Goal: Find specific page/section: Find specific page/section

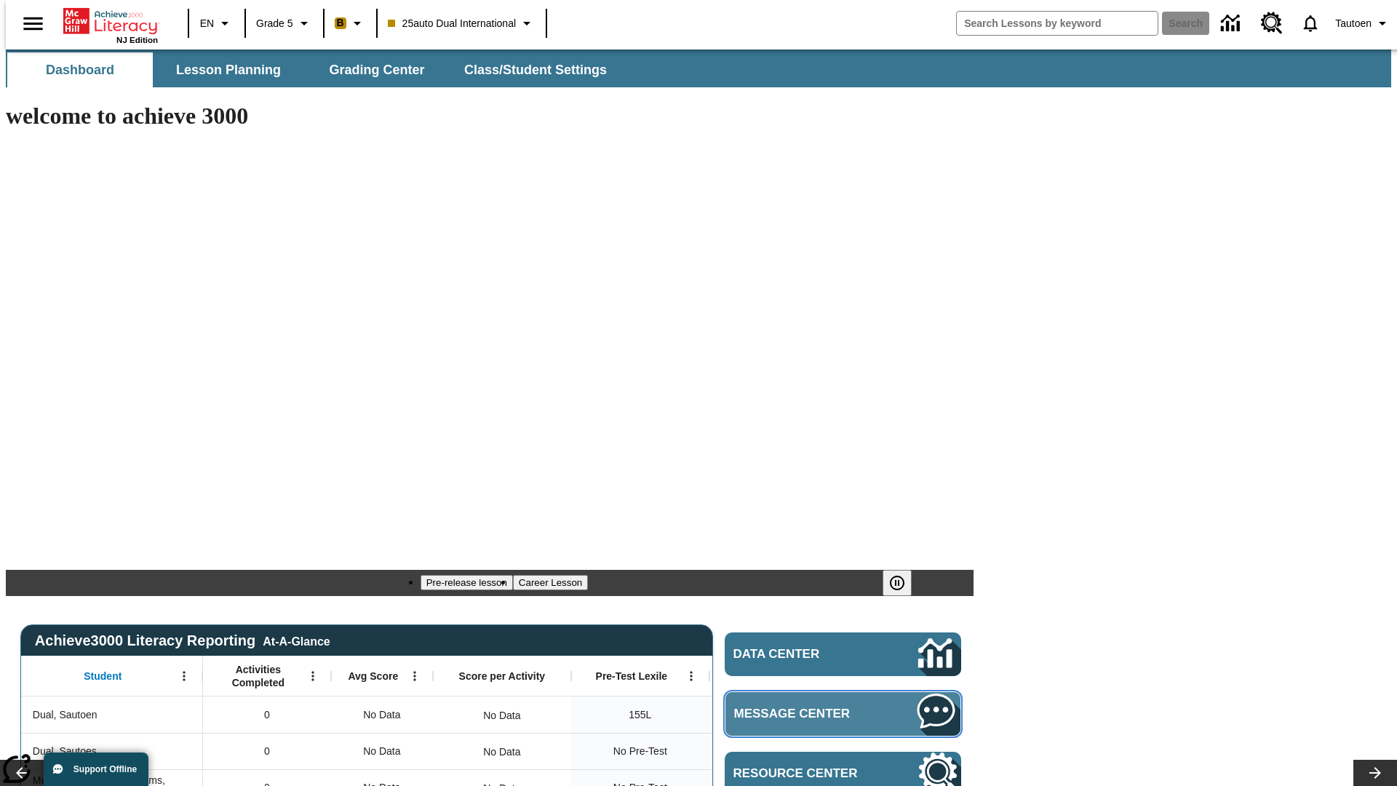
click at [847, 706] on span "Message Center" at bounding box center [804, 713] width 140 height 15
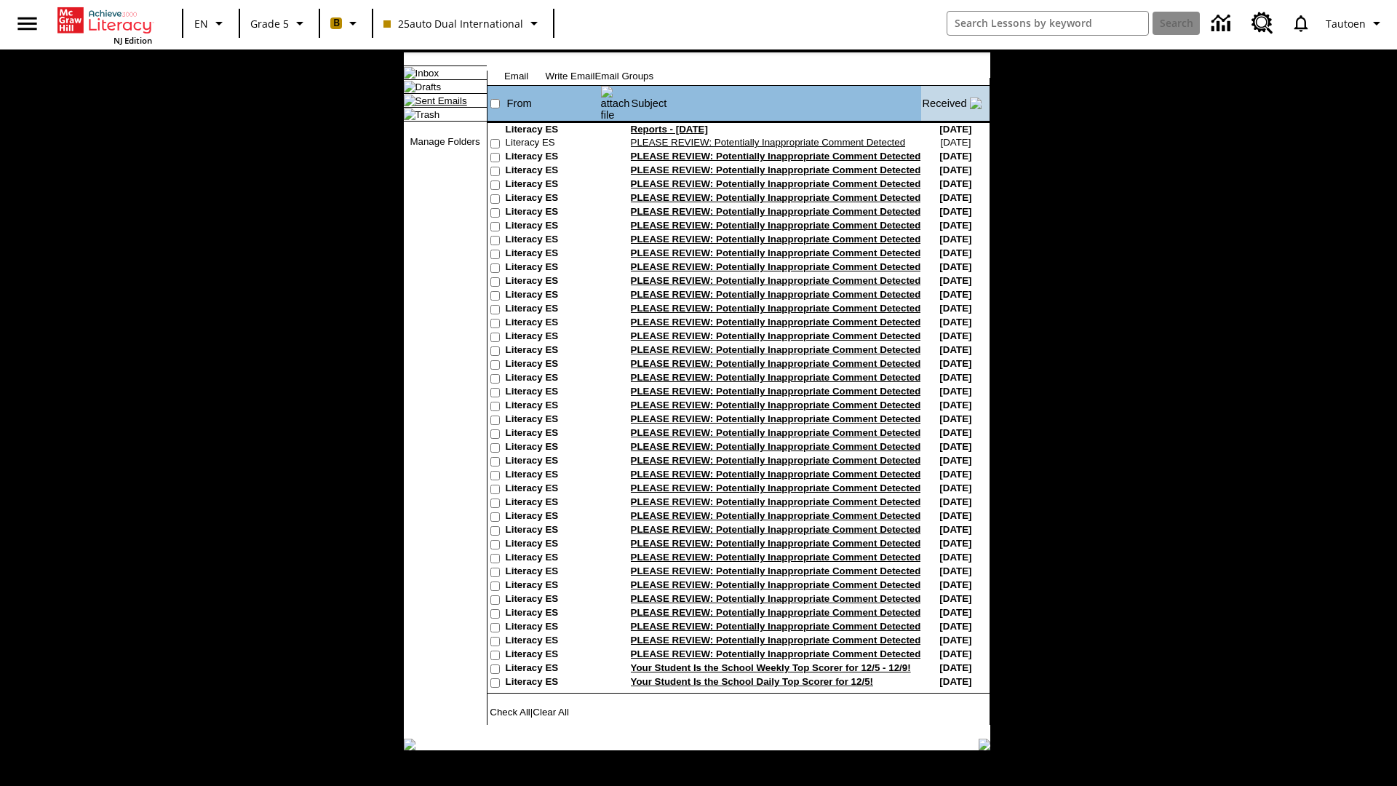
click at [429, 106] on link "Sent Emails" at bounding box center [441, 100] width 52 height 11
